Goal: Navigation & Orientation: Understand site structure

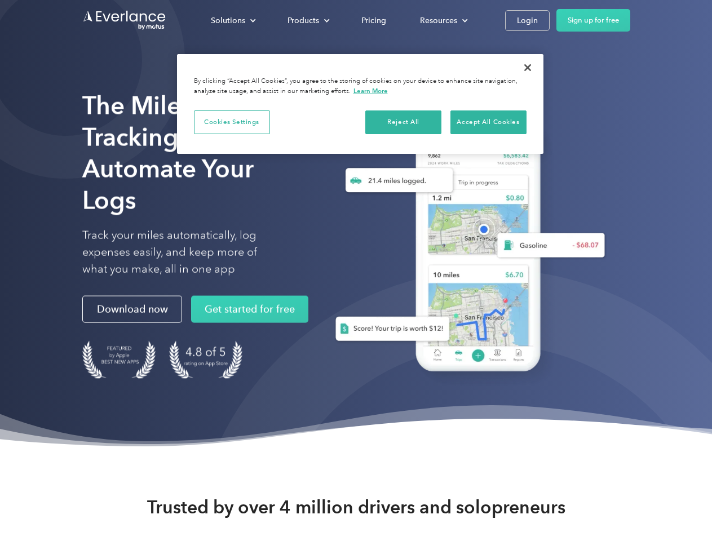
click at [233, 20] on div "Solutions" at bounding box center [228, 21] width 34 height 14
click at [307, 20] on div "Products" at bounding box center [304, 21] width 32 height 14
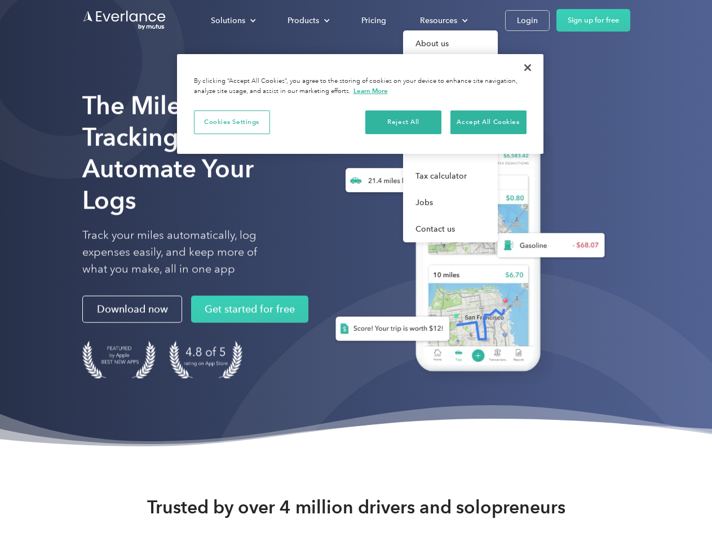
click at [443, 20] on div "Resources" at bounding box center [438, 21] width 37 height 14
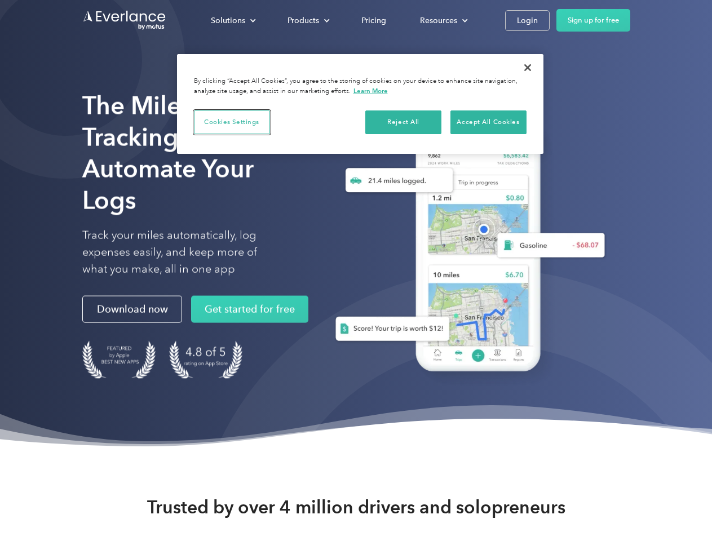
click at [232, 122] on button "Cookies Settings" at bounding box center [232, 123] width 76 height 24
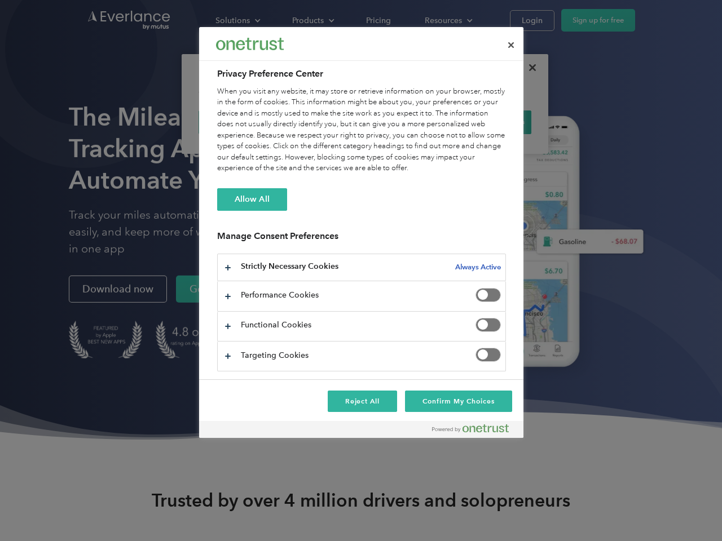
click at [404, 122] on div "When you visit any website, it may store or retrieve information on your browse…" at bounding box center [361, 130] width 289 height 88
click at [488, 122] on div "When you visit any website, it may store or retrieve information on your browse…" at bounding box center [361, 130] width 289 height 88
click at [528, 68] on div at bounding box center [361, 270] width 722 height 541
